Goal: Check status: Check status

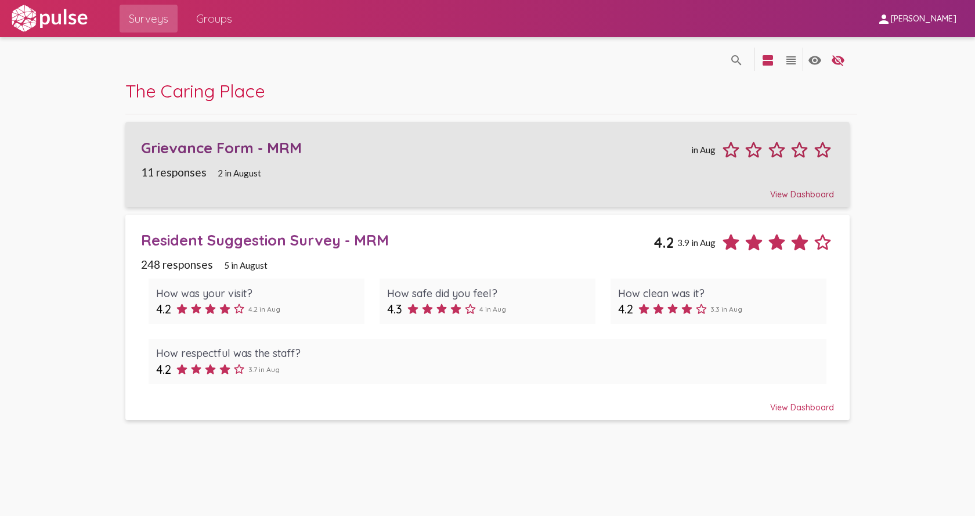
click at [169, 174] on span "11 responses" at bounding box center [174, 171] width 66 height 13
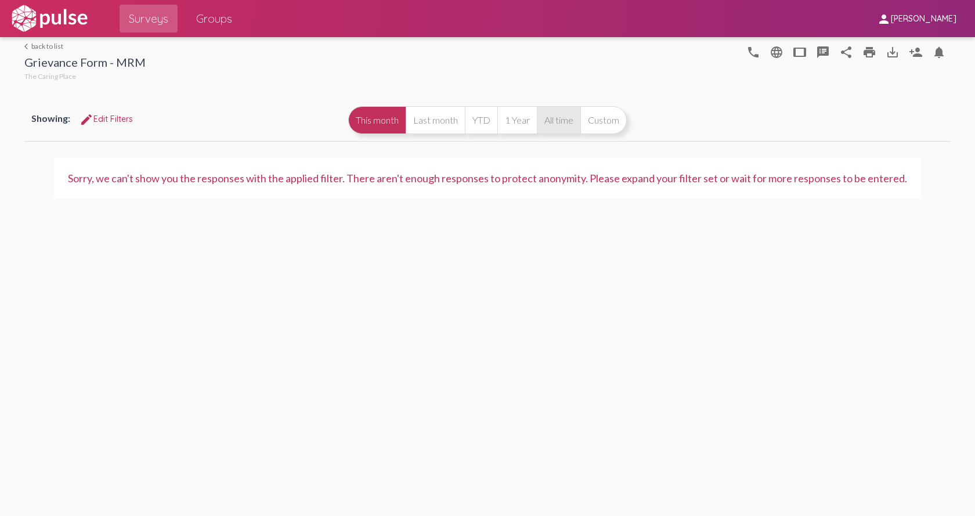
click at [572, 118] on button "All time" at bounding box center [559, 120] width 44 height 28
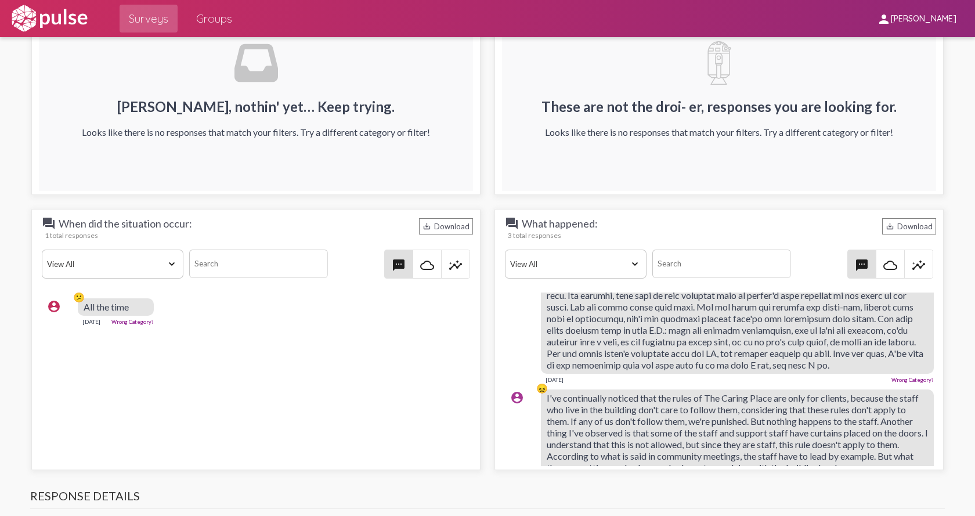
scroll to position [194, 0]
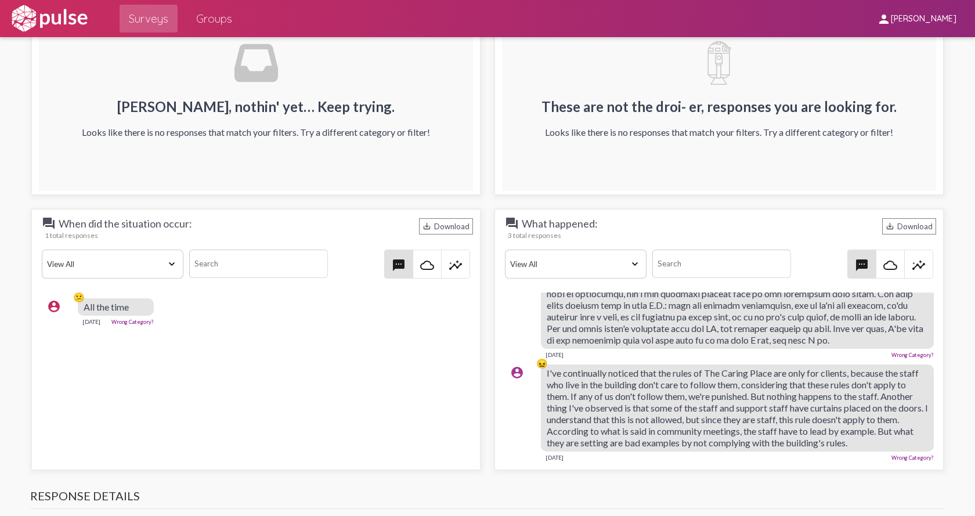
click at [855, 272] on mat-icon "textsms" at bounding box center [862, 265] width 14 height 14
click at [855, 262] on mat-icon "textsms" at bounding box center [862, 265] width 14 height 14
click at [855, 263] on mat-icon "textsms" at bounding box center [862, 265] width 14 height 14
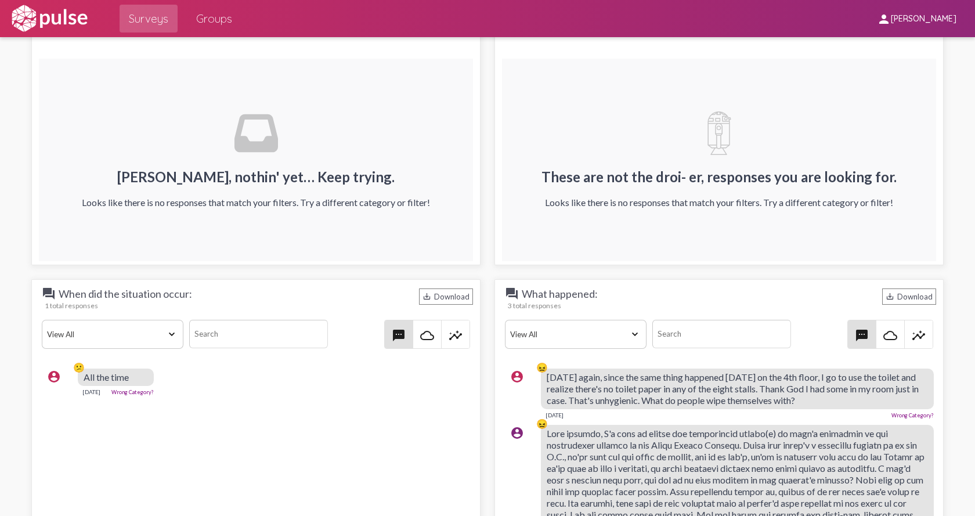
scroll to position [1481, 0]
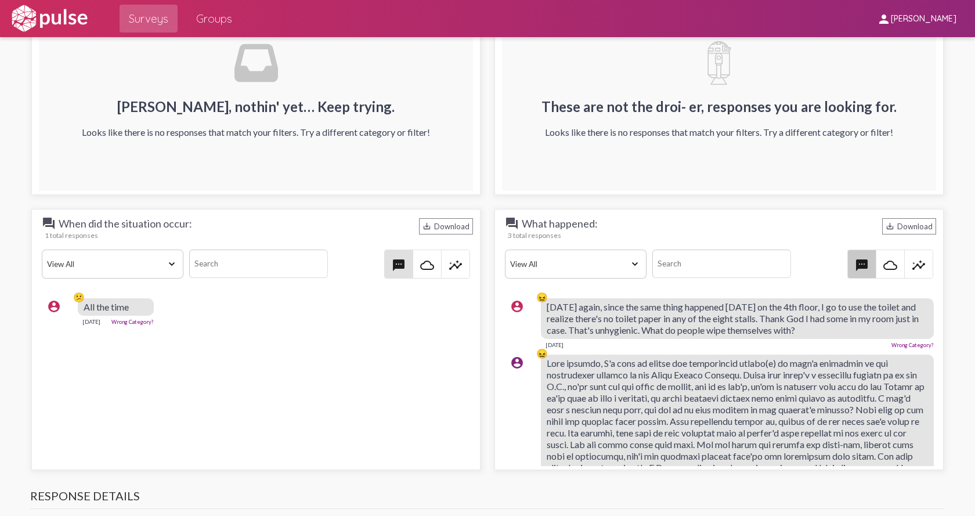
click at [856, 266] on mat-icon "textsms" at bounding box center [862, 265] width 14 height 14
click at [861, 261] on mat-icon "textsms" at bounding box center [862, 265] width 14 height 14
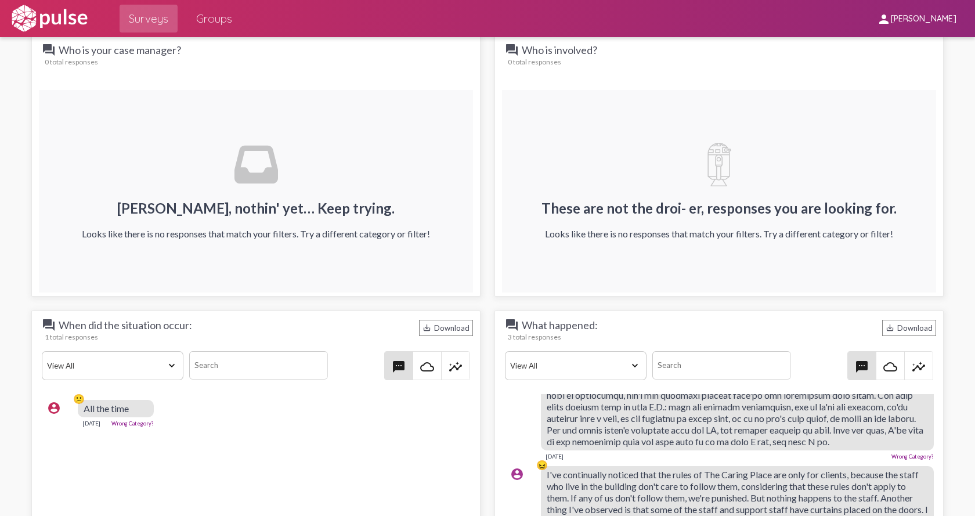
scroll to position [1191, 0]
